Goal: Transaction & Acquisition: Book appointment/travel/reservation

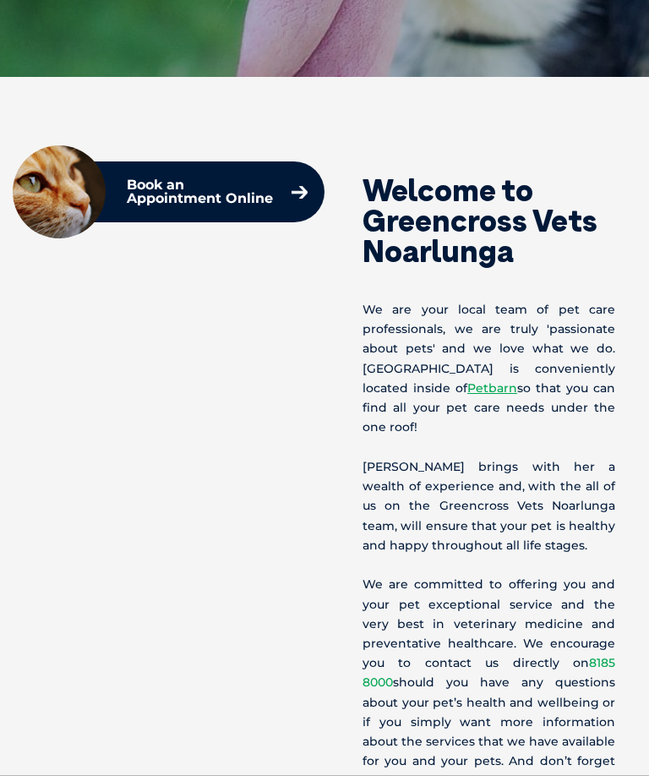
click at [569, 502] on div "Welcome to Greencross Vets Noarlunga We are your local team of pet care profess…" at bounding box center [479, 527] width 308 height 764
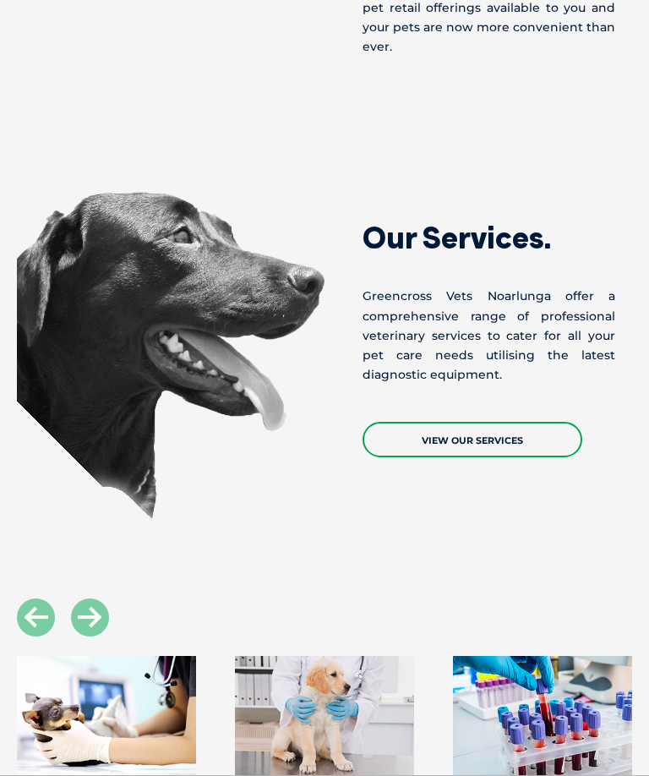
scroll to position [1448, 0]
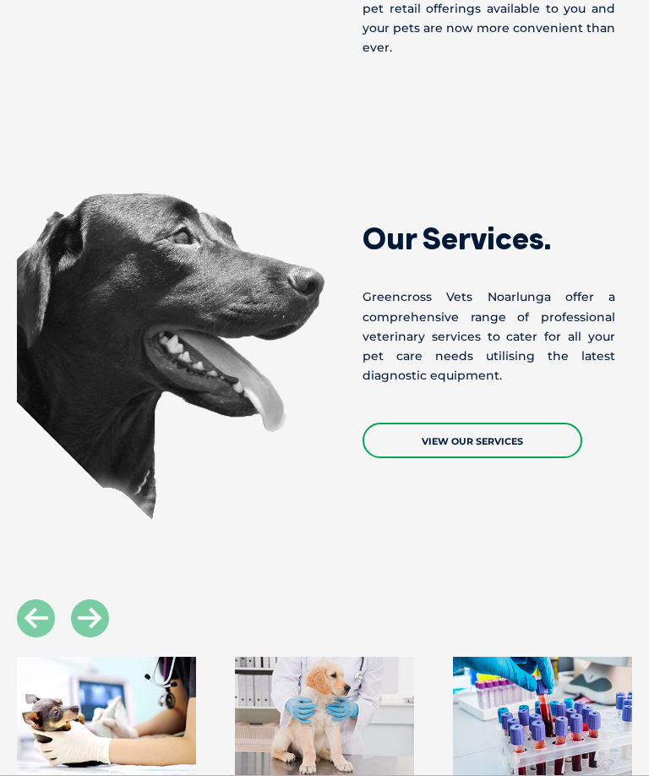
click at [541, 458] on link "View Our Services" at bounding box center [473, 440] width 220 height 35
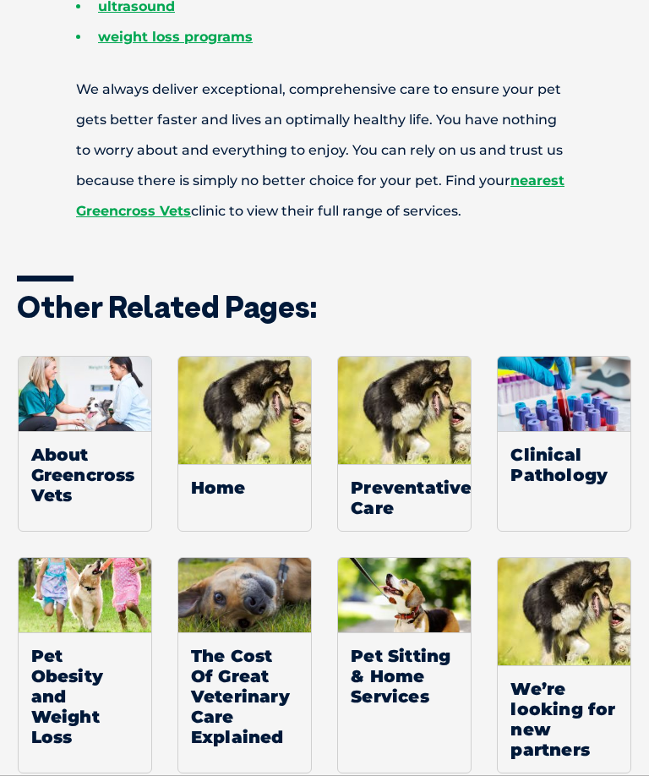
scroll to position [1532, 0]
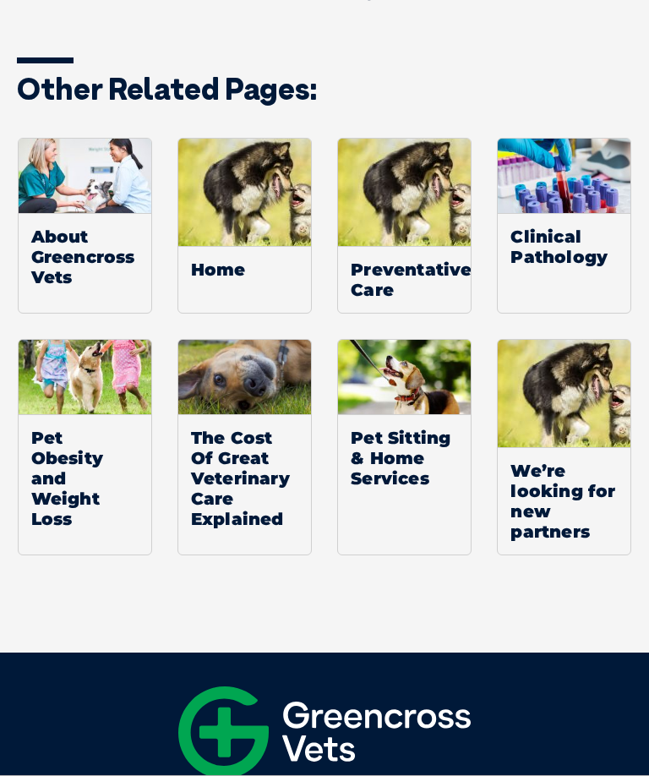
click at [430, 525] on link "Pet Sitting & Home Services" at bounding box center [404, 447] width 134 height 216
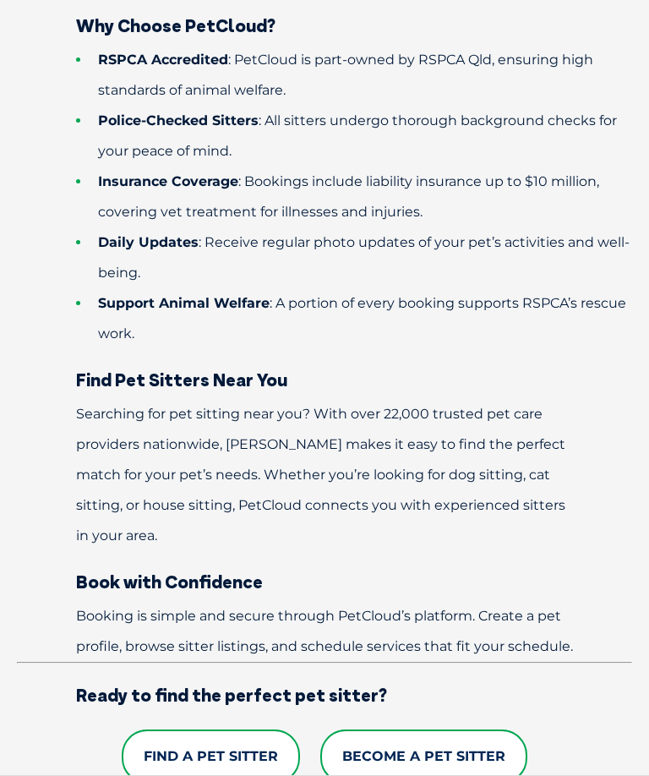
scroll to position [1274, 0]
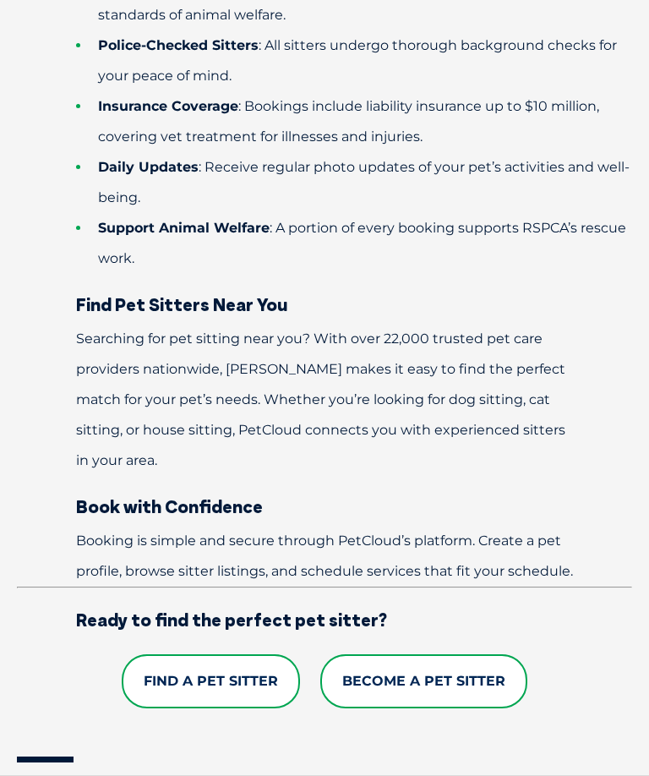
click at [247, 709] on link "Find a Pet Sitter" at bounding box center [211, 682] width 178 height 54
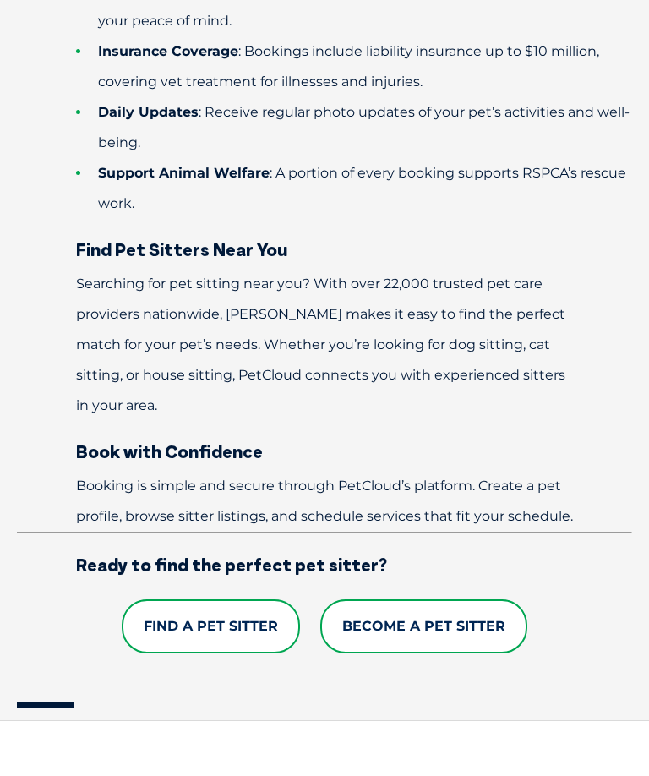
scroll to position [1331, 0]
